Goal: Navigation & Orientation: Find specific page/section

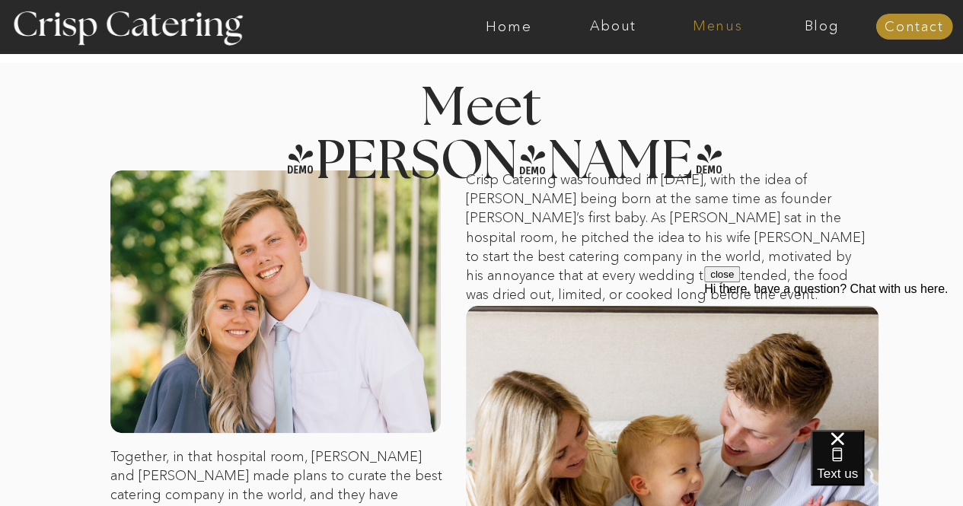
click at [729, 26] on nav "Menus" at bounding box center [717, 26] width 104 height 15
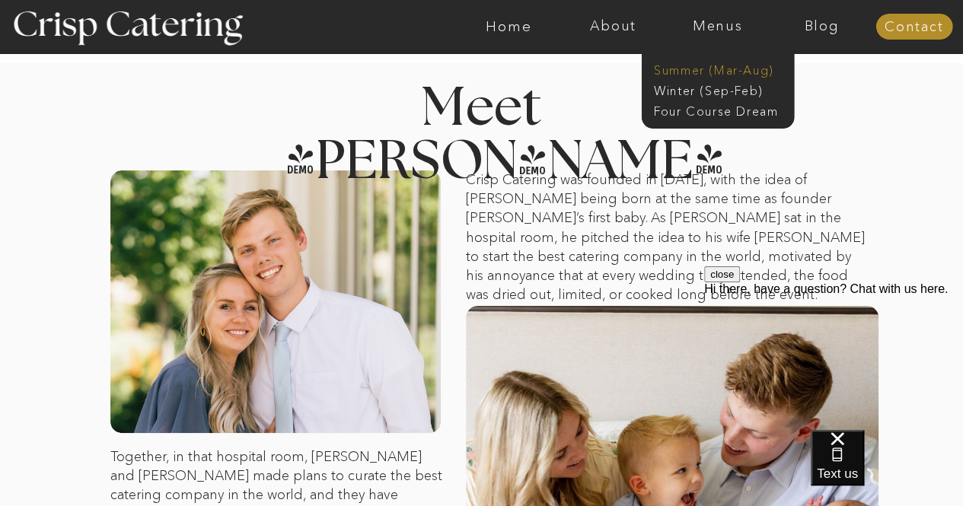
click at [683, 67] on nav "Summer (Mar-Aug)" at bounding box center [722, 69] width 136 height 14
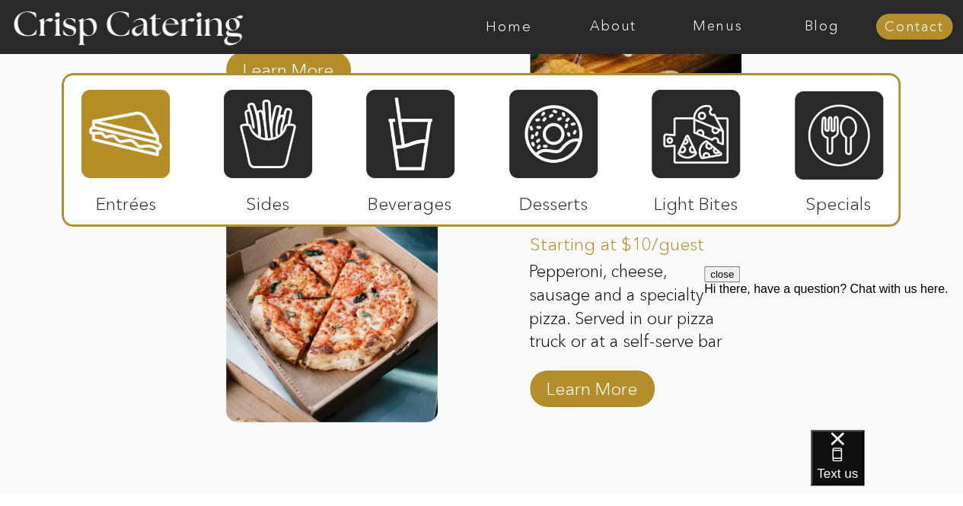
scroll to position [1893, 0]
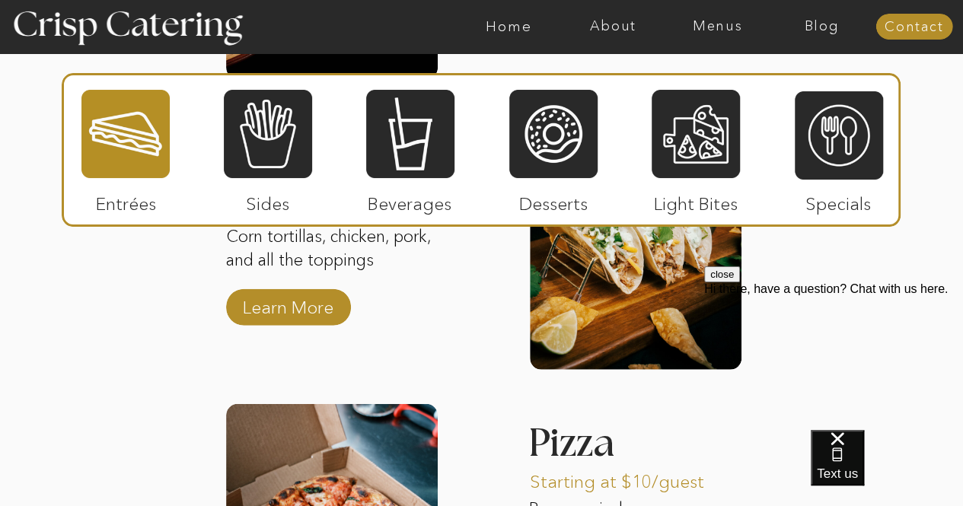
click at [301, 138] on div at bounding box center [268, 133] width 88 height 91
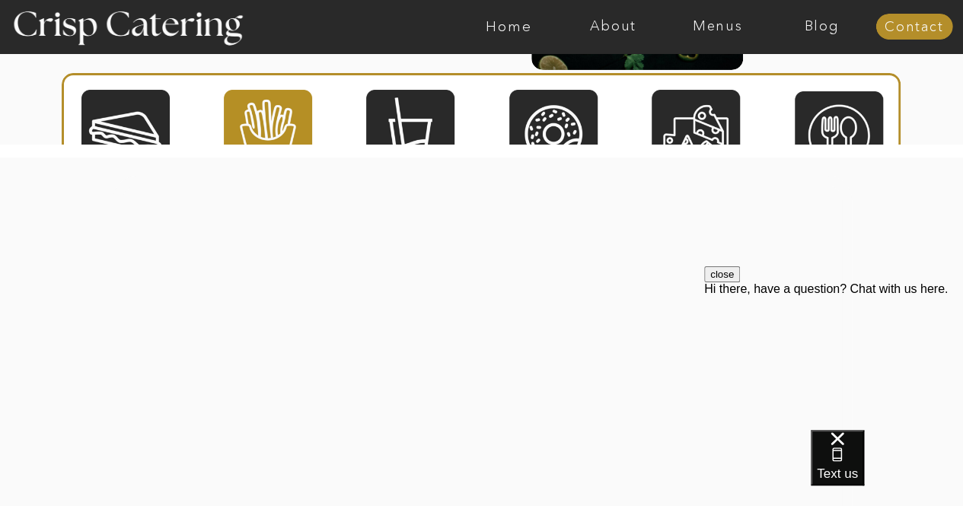
scroll to position [2220, 0]
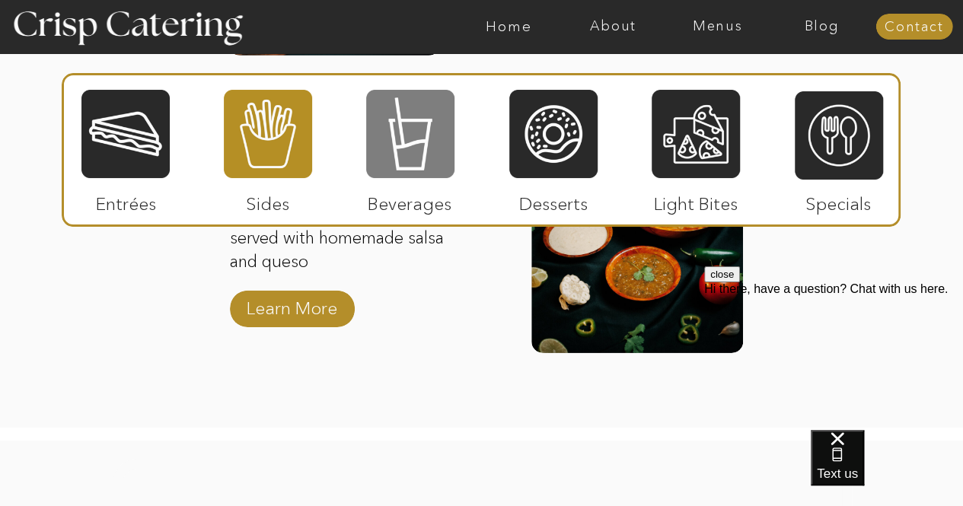
click at [412, 124] on div at bounding box center [410, 133] width 88 height 91
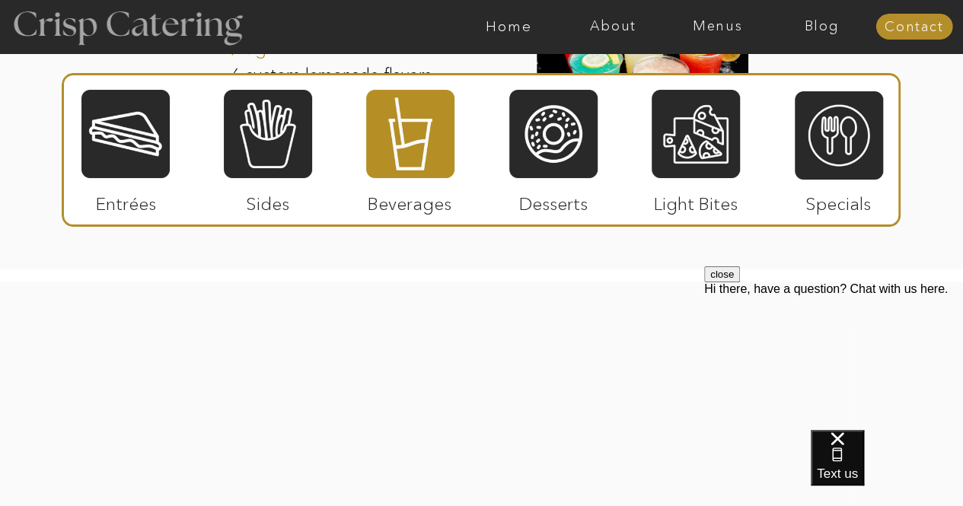
scroll to position [2068, 0]
